Goal: Check status: Check status

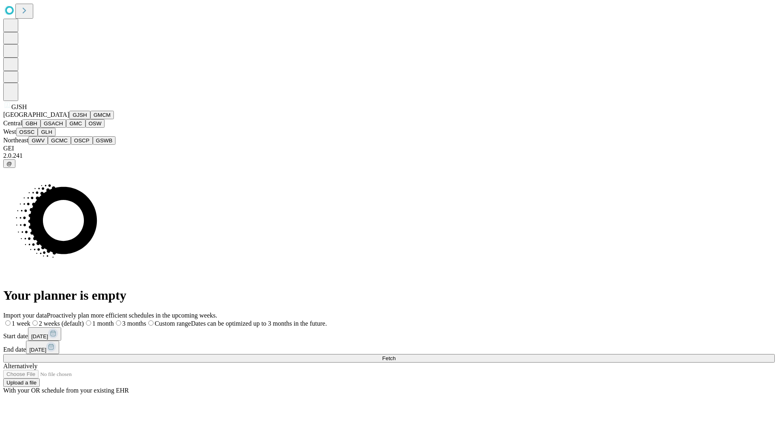
click at [69, 119] on button "GJSH" at bounding box center [79, 115] width 21 height 9
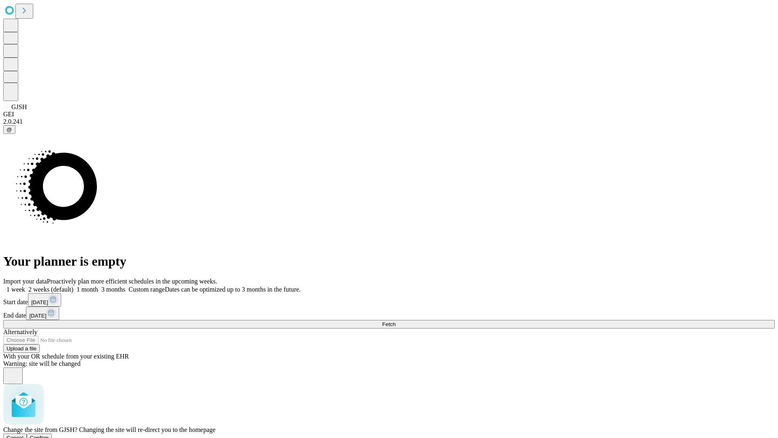
click at [49, 434] on span "Confirm" at bounding box center [39, 437] width 19 height 6
click at [25, 286] on label "1 week" at bounding box center [14, 289] width 22 height 7
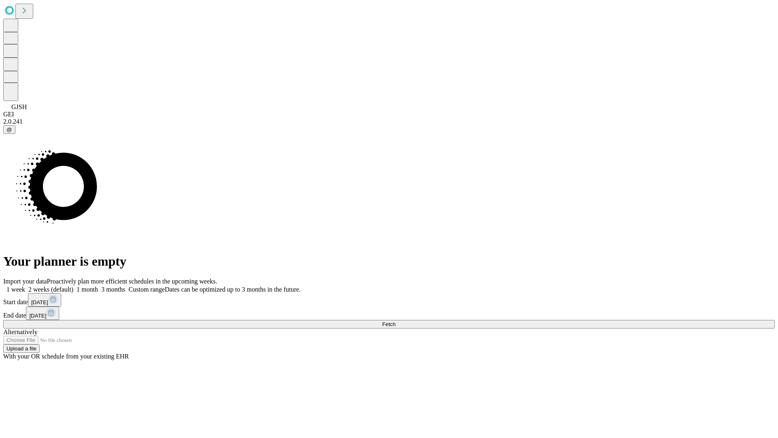
click at [396, 321] on span "Fetch" at bounding box center [388, 324] width 13 height 6
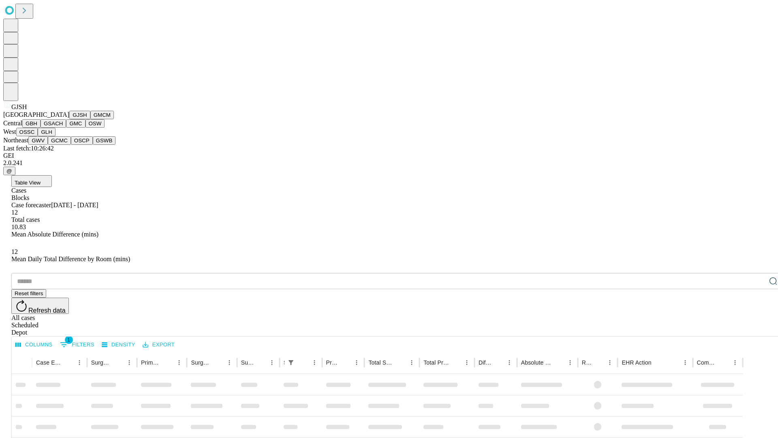
click at [90, 119] on button "GMCM" at bounding box center [102, 115] width 24 height 9
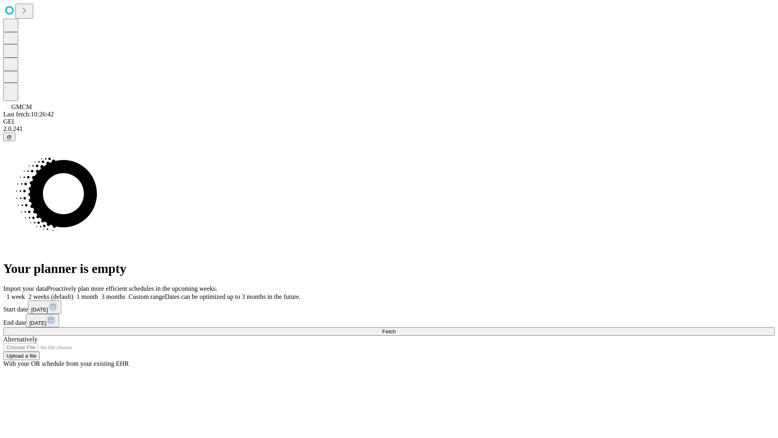
click at [25, 293] on label "1 week" at bounding box center [14, 296] width 22 height 7
click at [396, 328] on span "Fetch" at bounding box center [388, 331] width 13 height 6
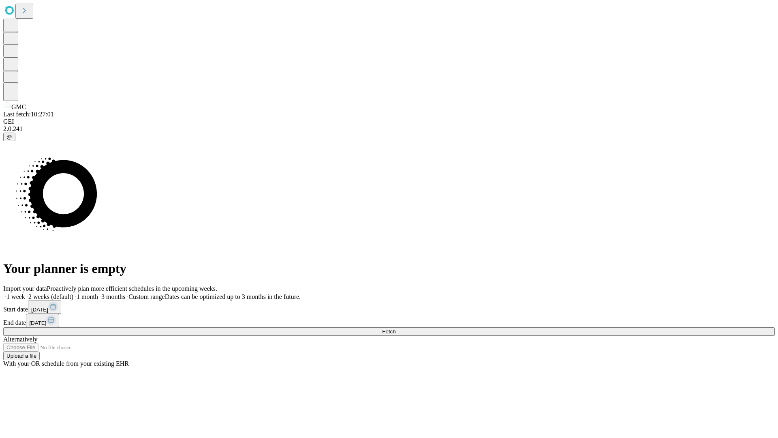
click at [396, 328] on span "Fetch" at bounding box center [388, 331] width 13 height 6
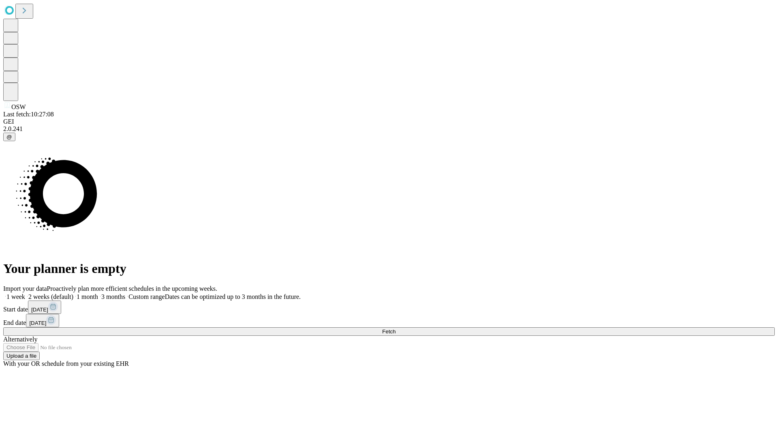
click at [396, 328] on span "Fetch" at bounding box center [388, 331] width 13 height 6
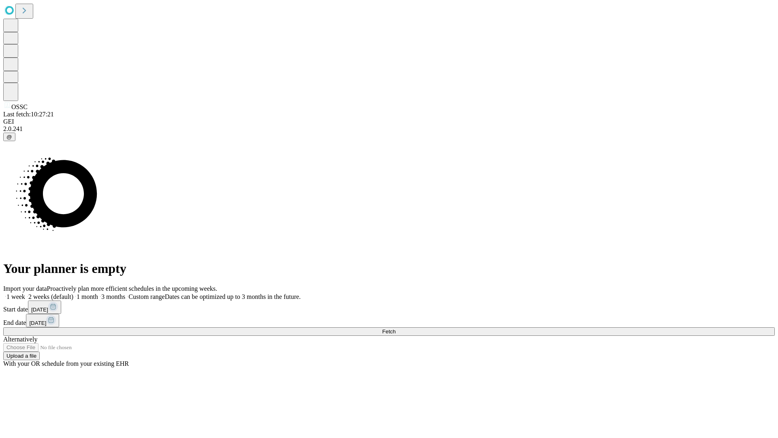
click at [25, 293] on label "1 week" at bounding box center [14, 296] width 22 height 7
click at [396, 328] on span "Fetch" at bounding box center [388, 331] width 13 height 6
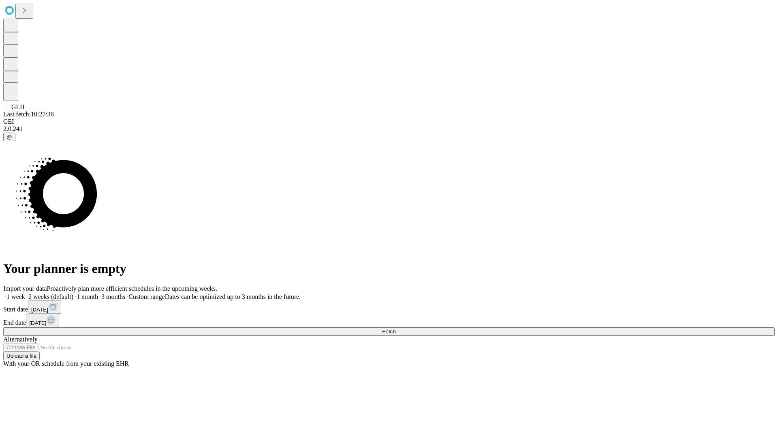
click at [25, 293] on label "1 week" at bounding box center [14, 296] width 22 height 7
click at [396, 328] on span "Fetch" at bounding box center [388, 331] width 13 height 6
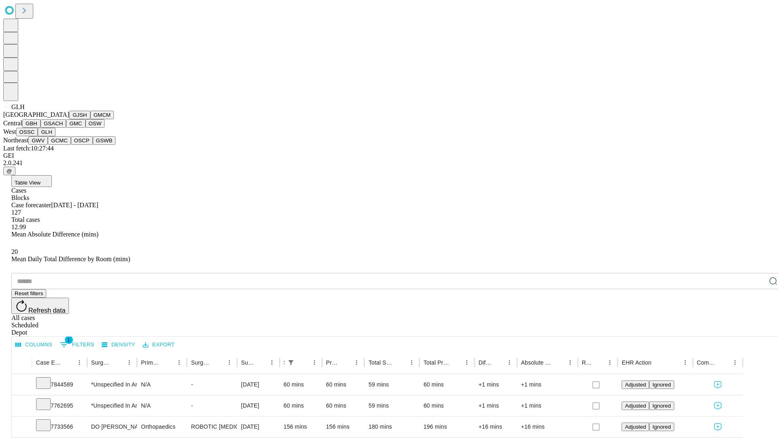
click at [48, 145] on button "GWV" at bounding box center [37, 140] width 19 height 9
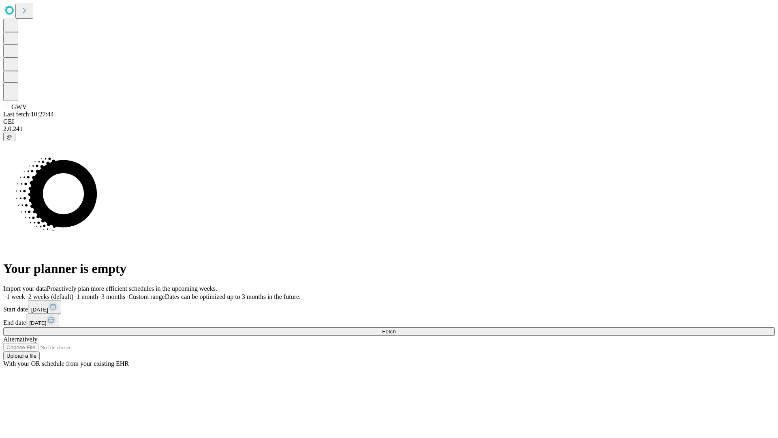
click at [25, 293] on label "1 week" at bounding box center [14, 296] width 22 height 7
click at [396, 328] on span "Fetch" at bounding box center [388, 331] width 13 height 6
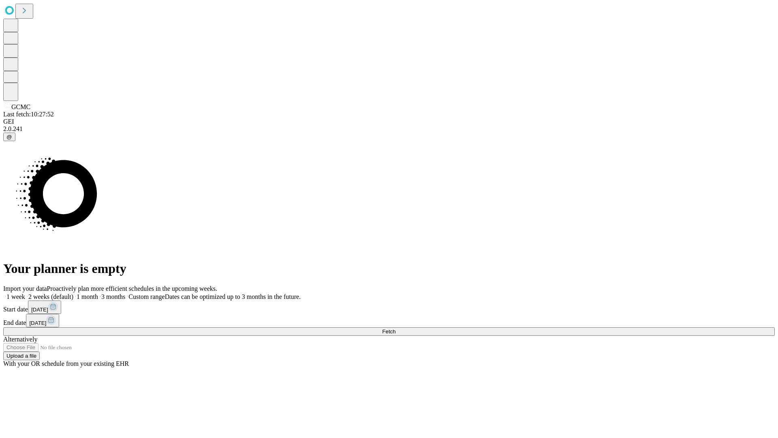
click at [25, 293] on label "1 week" at bounding box center [14, 296] width 22 height 7
click at [396, 328] on span "Fetch" at bounding box center [388, 331] width 13 height 6
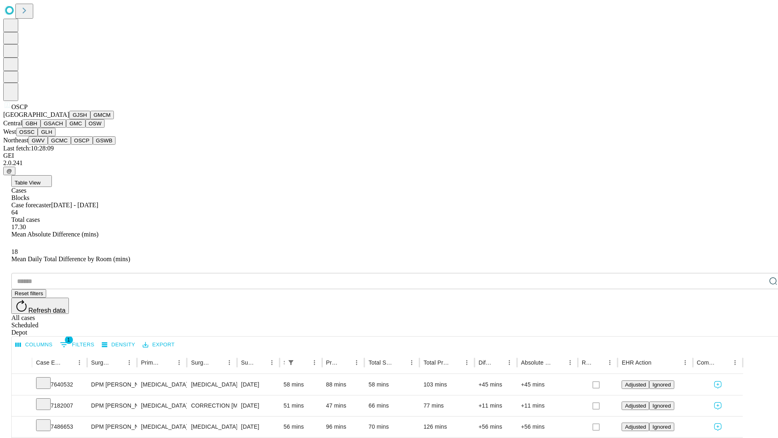
click at [93, 145] on button "GSWB" at bounding box center [104, 140] width 23 height 9
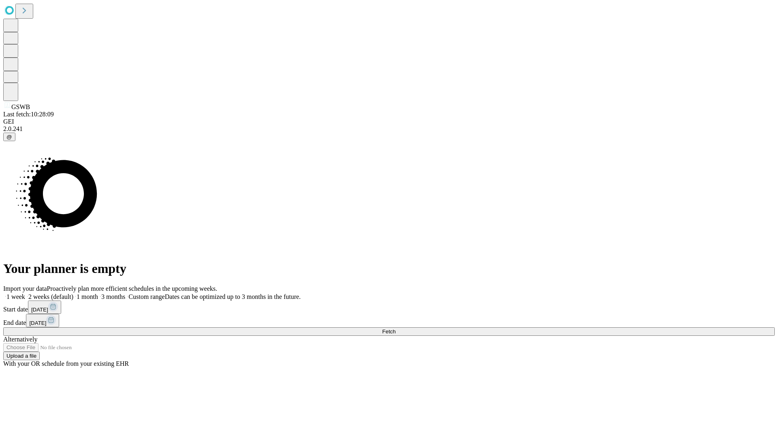
click at [25, 293] on label "1 week" at bounding box center [14, 296] width 22 height 7
click at [396, 328] on span "Fetch" at bounding box center [388, 331] width 13 height 6
